Goal: Information Seeking & Learning: Learn about a topic

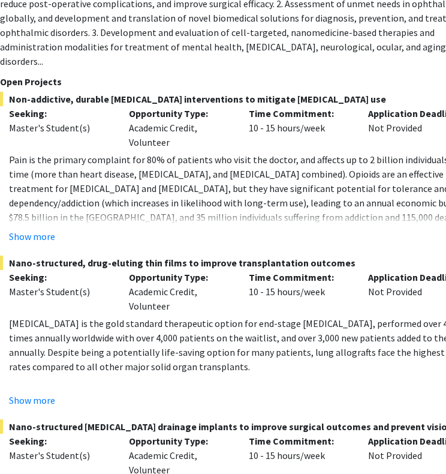
scroll to position [5255, 208]
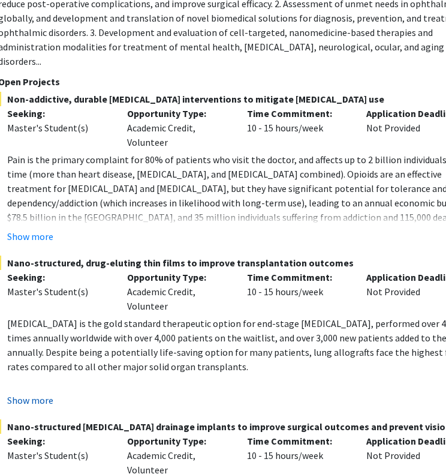
click at [39, 393] on button "Show more" at bounding box center [30, 400] width 46 height 14
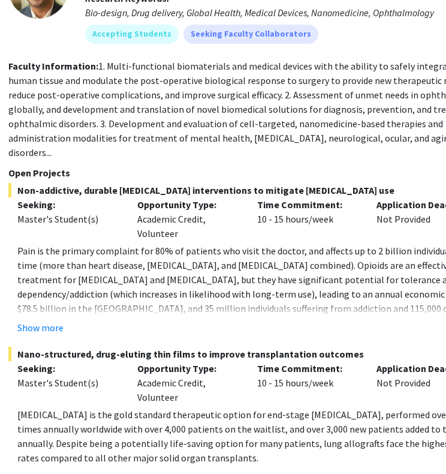
scroll to position [5159, 197]
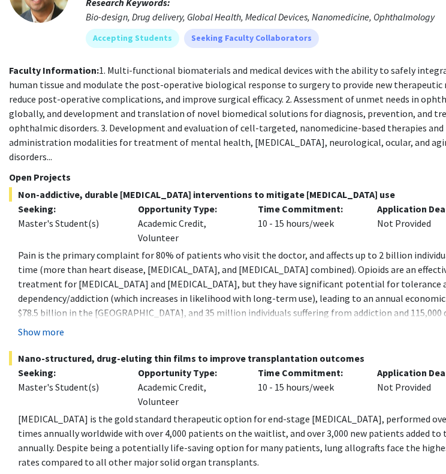
click at [49, 325] on button "Show more" at bounding box center [41, 332] width 46 height 14
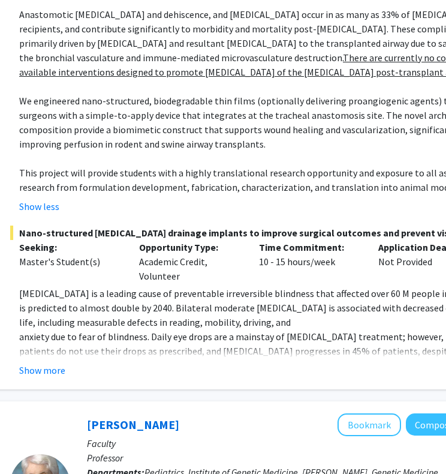
scroll to position [5766, 196]
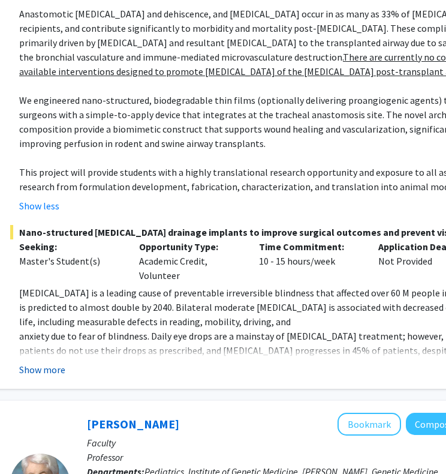
click at [47, 362] on button "Show more" at bounding box center [42, 369] width 46 height 14
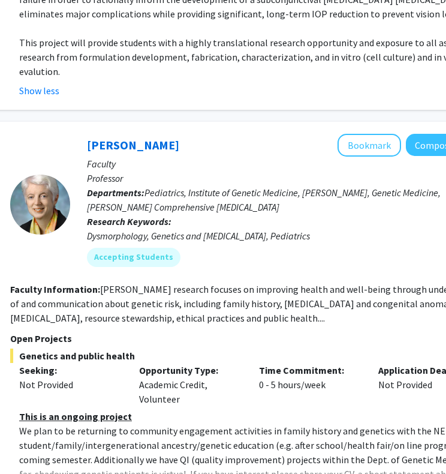
scroll to position [6217, 196]
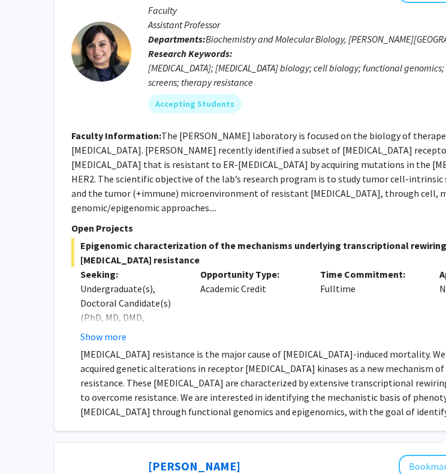
scroll to position [2041, 134]
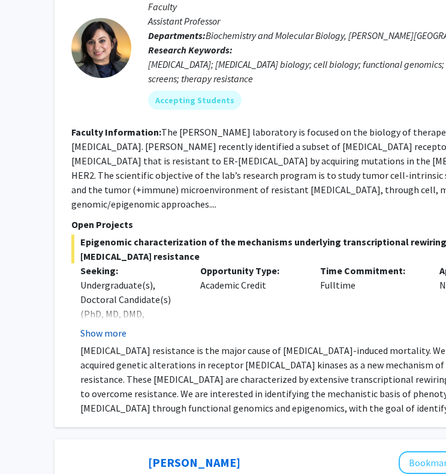
click at [107, 326] on button "Show more" at bounding box center [103, 333] width 46 height 14
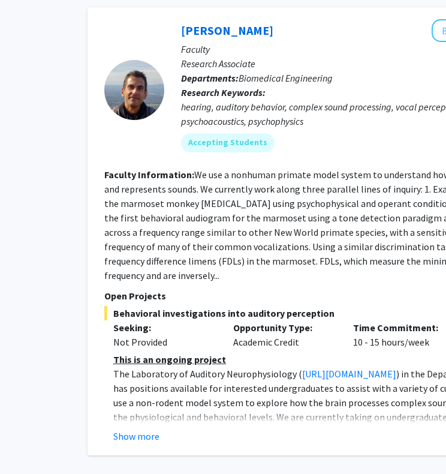
scroll to position [4462, 92]
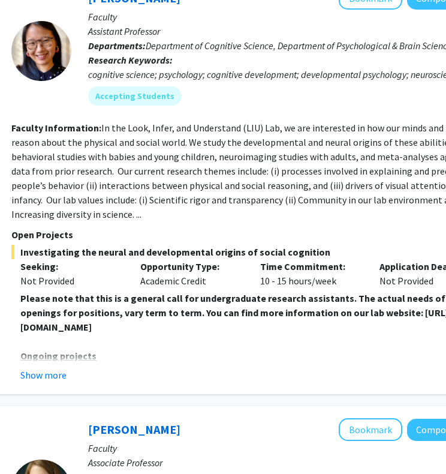
scroll to position [148, 187]
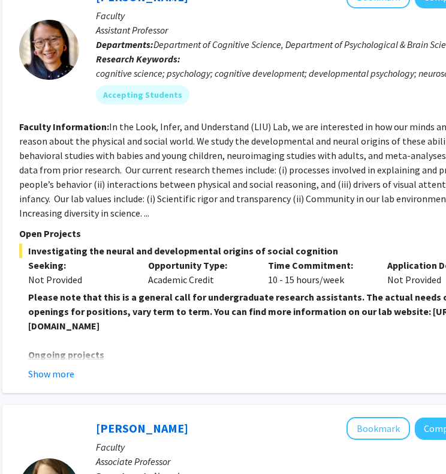
click at [63, 374] on button "Show more" at bounding box center [51, 374] width 46 height 14
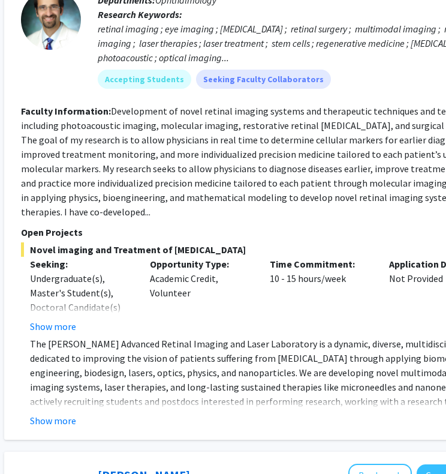
scroll to position [1382, 185]
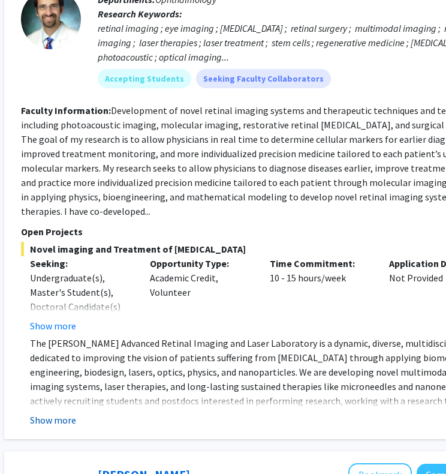
click at [63, 413] on button "Show more" at bounding box center [53, 420] width 46 height 14
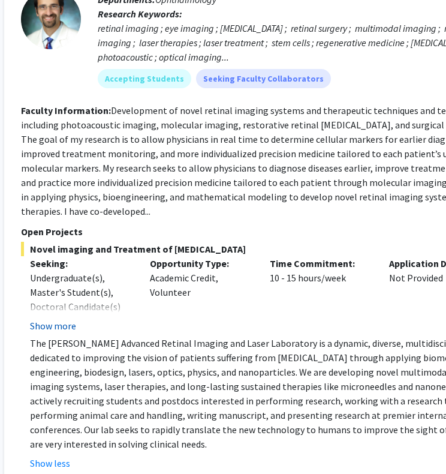
click at [59, 319] on button "Show more" at bounding box center [53, 326] width 46 height 14
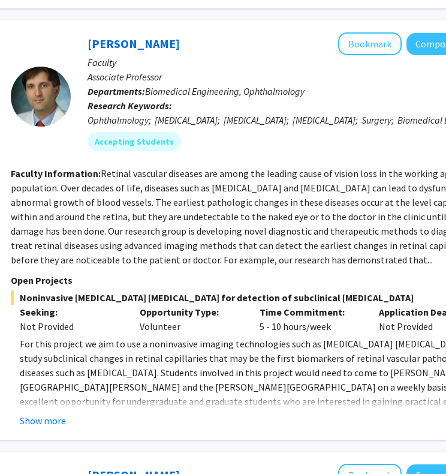
scroll to position [1957, 194]
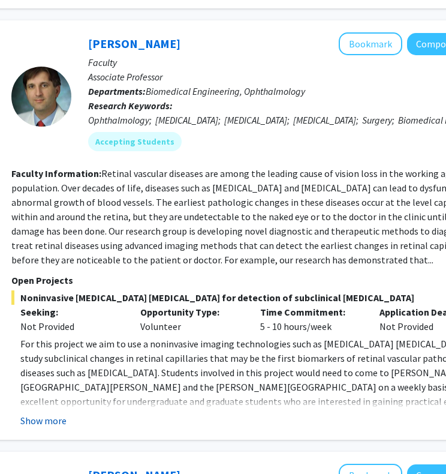
click at [46, 413] on button "Show more" at bounding box center [43, 420] width 46 height 14
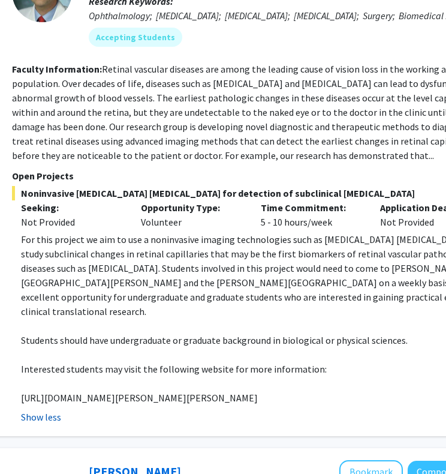
scroll to position [2062, 194]
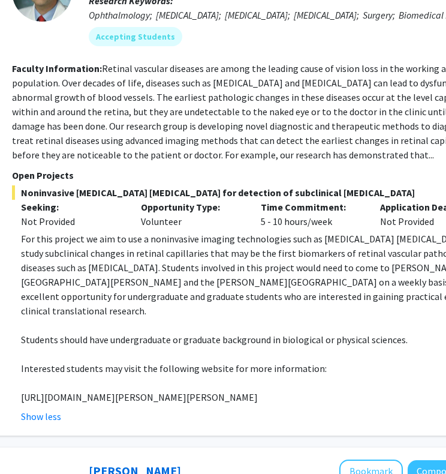
drag, startPoint x: 314, startPoint y: 325, endPoint x: 16, endPoint y: 329, distance: 298.9
click at [16, 329] on fg-read-more "For this project we aim to use a noninvasive imaging technologies such as [MEDI…" at bounding box center [256, 328] width 488 height 192
copy p "[URL][DOMAIN_NAME][PERSON_NAME][PERSON_NAME]"
click at [409, 1] on fg-search-faculty "[PERSON_NAME] Bookmark Compose Request Faculty Associate Professor Departments:…" at bounding box center [256, 175] width 488 height 496
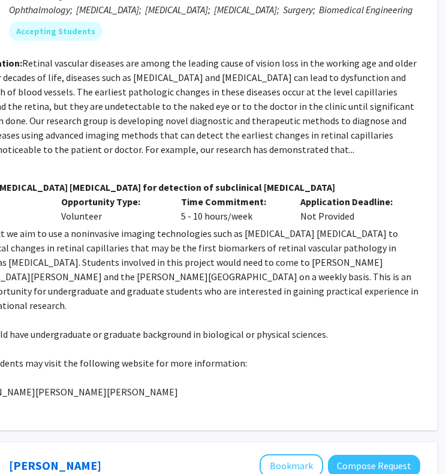
scroll to position [2066, 274]
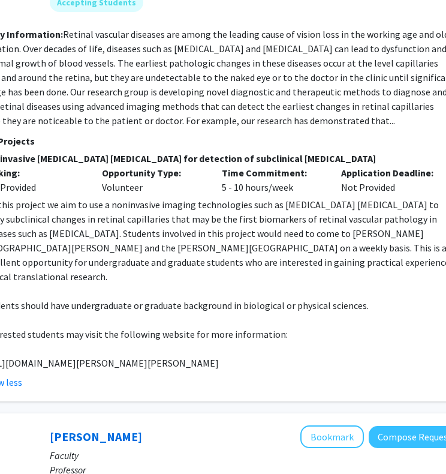
click at [287, 200] on p "For this project we aim to use a noninvasive imaging technologies such as [MEDI…" at bounding box center [221, 240] width 479 height 86
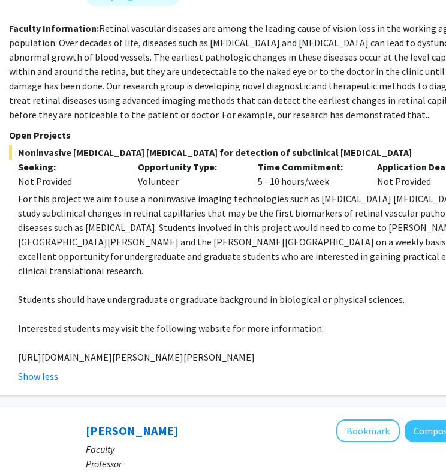
scroll to position [2102, 199]
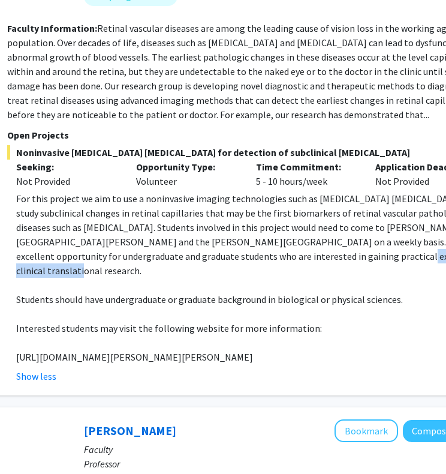
drag, startPoint x: 261, startPoint y: 202, endPoint x: 397, endPoint y: 200, distance: 136.2
click at [399, 201] on p "For this project we aim to use a noninvasive imaging technologies such as [MEDI…" at bounding box center [255, 234] width 479 height 86
copy p "clinical translational research."
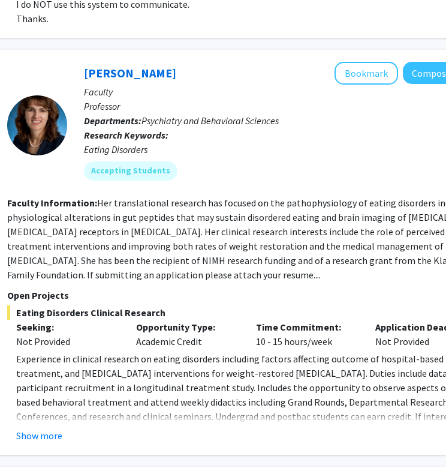
scroll to position [3336, 199]
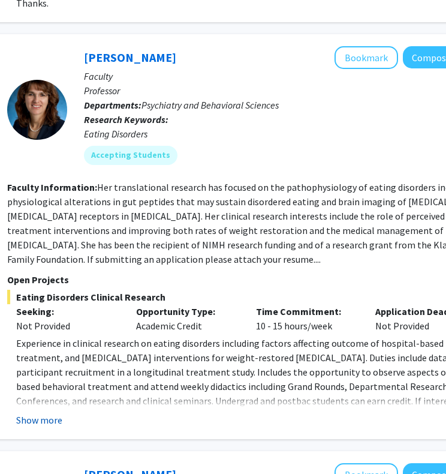
click at [51, 413] on button "Show more" at bounding box center [39, 420] width 46 height 14
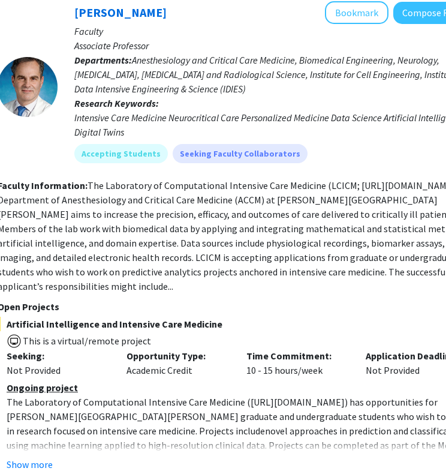
scroll to position [4826, 216]
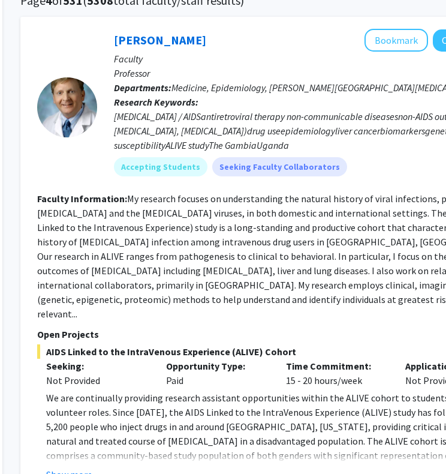
scroll to position [125, 169]
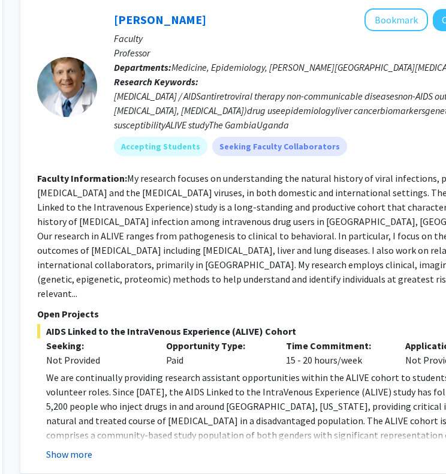
click at [80, 447] on button "Show more" at bounding box center [69, 454] width 46 height 14
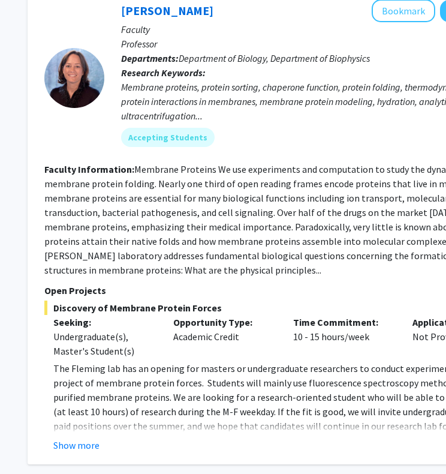
scroll to position [1713, 161]
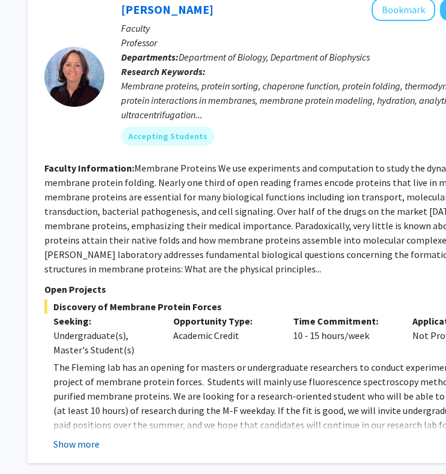
click at [80, 437] on button "Show more" at bounding box center [76, 444] width 46 height 14
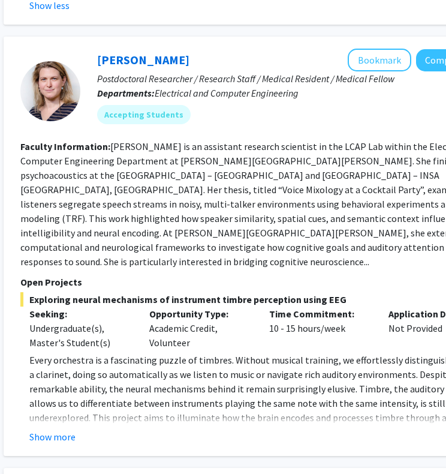
scroll to position [2310, 187]
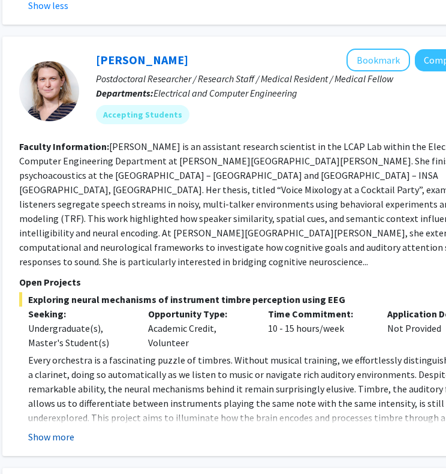
click at [41, 430] on button "Show more" at bounding box center [51, 437] width 46 height 14
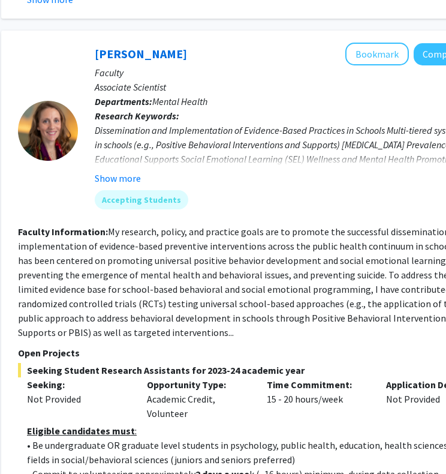
scroll to position [4948, 188]
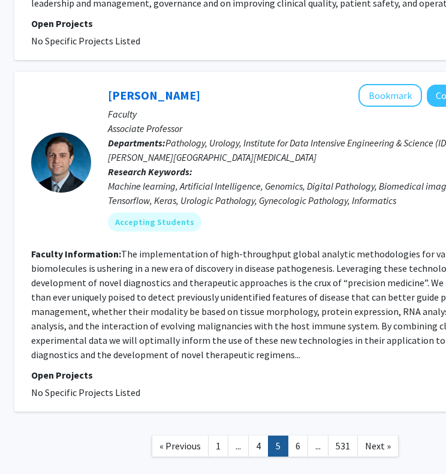
scroll to position [3496, 175]
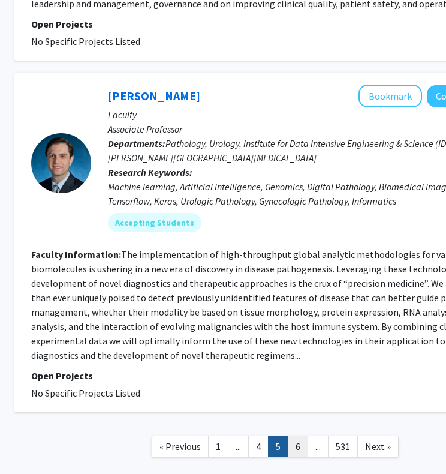
click at [301, 436] on link "6" at bounding box center [298, 446] width 20 height 21
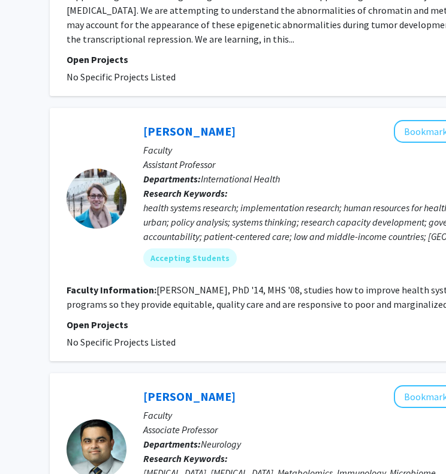
scroll to position [2189, 139]
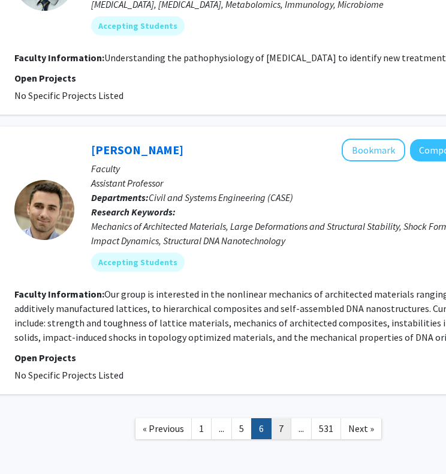
click at [274, 418] on link "7" at bounding box center [281, 428] width 20 height 21
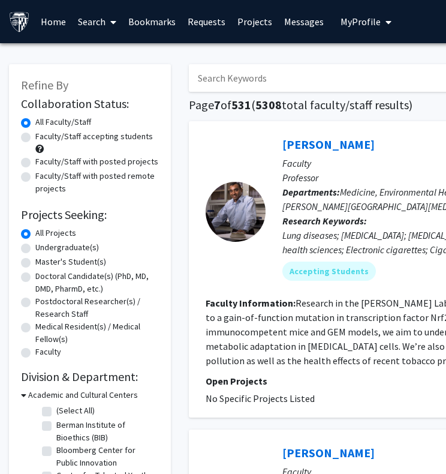
click at [230, 79] on input "Search Keywords" at bounding box center [424, 78] width 471 height 28
type input "n"
type input "analysis"
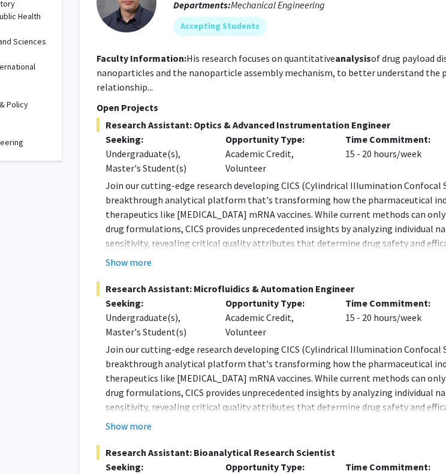
scroll to position [494, 109]
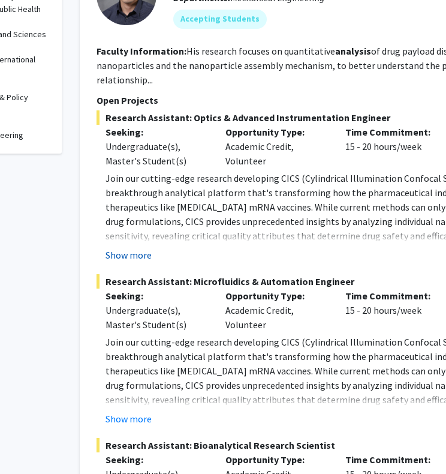
click at [127, 257] on button "Show more" at bounding box center [129, 255] width 46 height 14
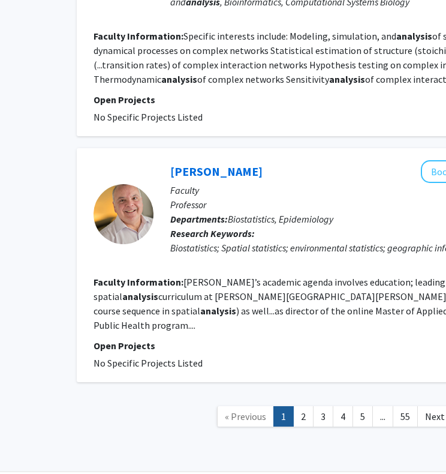
scroll to position [3140, 112]
